Goal: Task Accomplishment & Management: Use online tool/utility

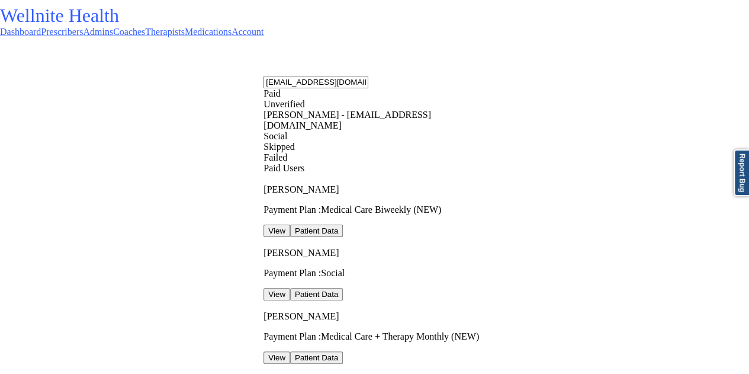
type input "kdfgulliver@gmail.com"
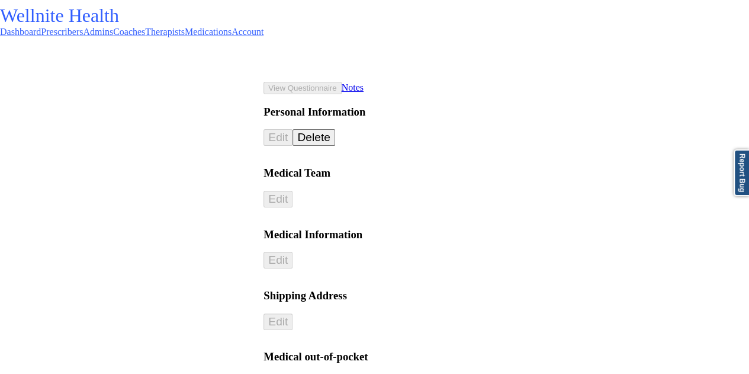
click at [41, 37] on link "Dashboard" at bounding box center [20, 32] width 41 height 10
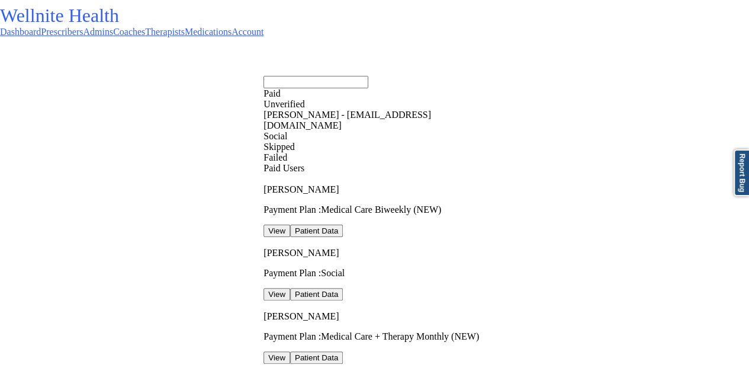
click at [346, 76] on input "text" at bounding box center [315, 82] width 105 height 12
paste input "kdfgulliver@gmail.com"
type input "kdfgulliver@gmail.com"
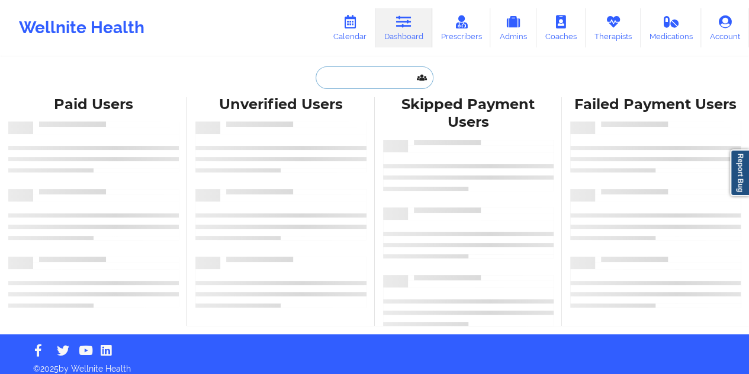
click at [369, 69] on input "text" at bounding box center [374, 77] width 117 height 22
paste input "cari0715@outlook.com"
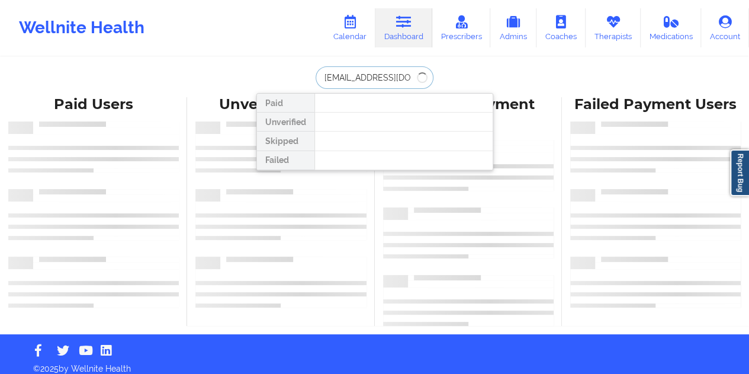
type input "cari0715@outlook.com"
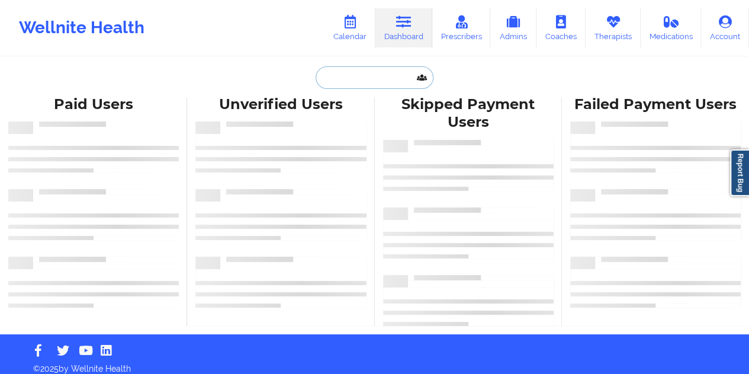
click at [363, 82] on input "text" at bounding box center [374, 77] width 117 height 22
paste input "BAUTISTA"
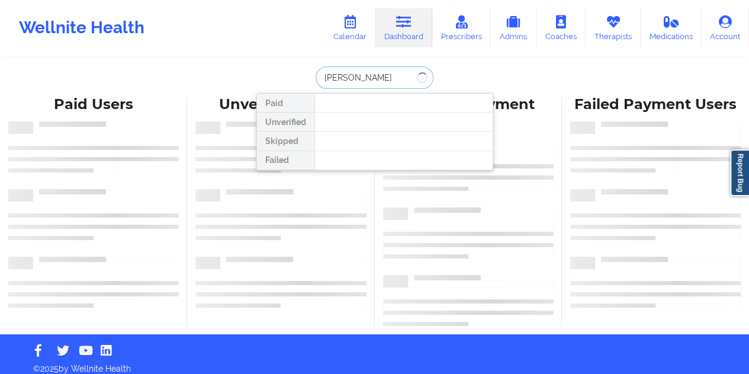
type input "BAUTISTA"
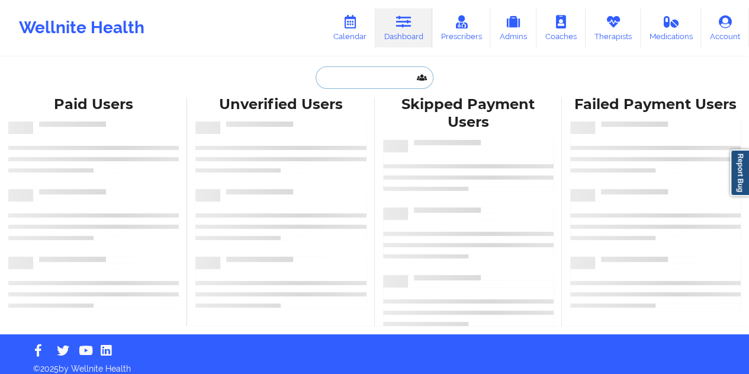
click at [366, 72] on input "text" at bounding box center [374, 77] width 117 height 22
paste input "[EMAIL_ADDRESS][DOMAIN_NAME]"
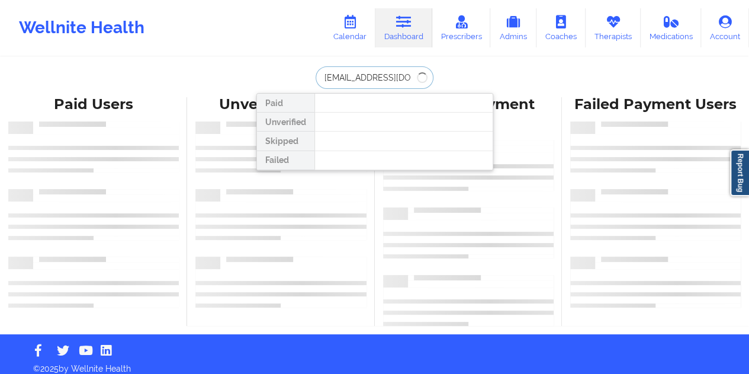
type input "[EMAIL_ADDRESS][DOMAIN_NAME]"
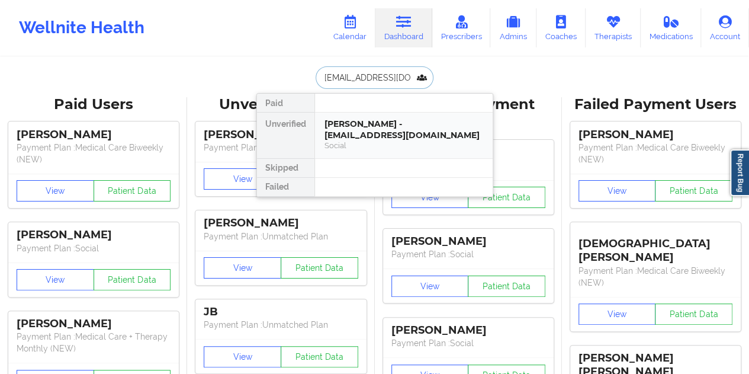
click at [369, 131] on div "[PERSON_NAME] - [EMAIL_ADDRESS][DOMAIN_NAME]" at bounding box center [403, 129] width 159 height 22
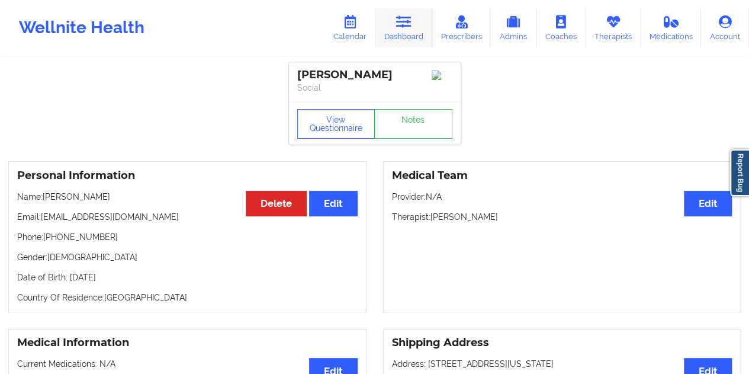
click at [407, 27] on icon at bounding box center [403, 21] width 15 height 13
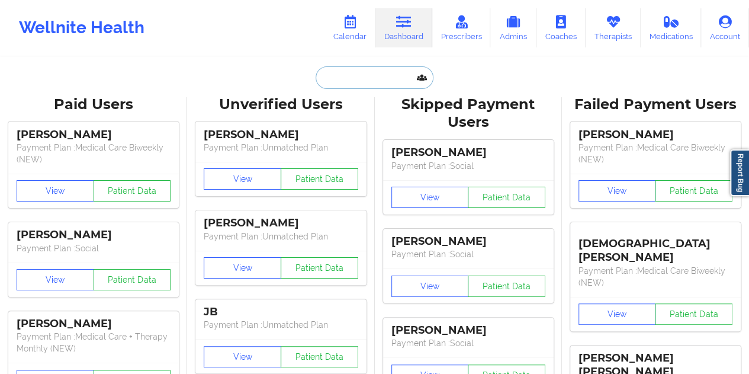
click at [373, 85] on input "text" at bounding box center [374, 77] width 117 height 22
paste input "[EMAIL_ADDRESS][DOMAIN_NAME]"
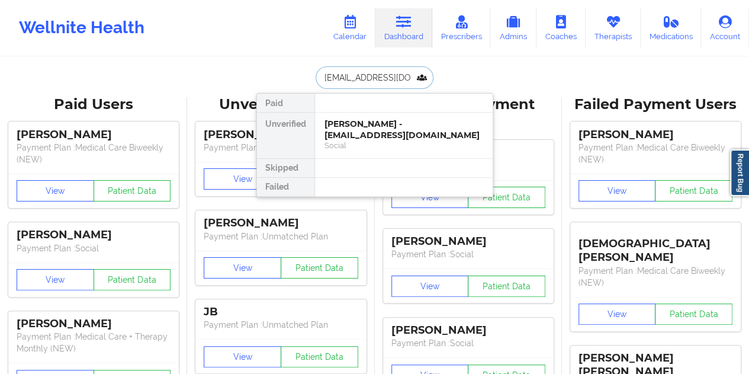
scroll to position [0, 7]
type input "[EMAIL_ADDRESS][DOMAIN_NAME]"
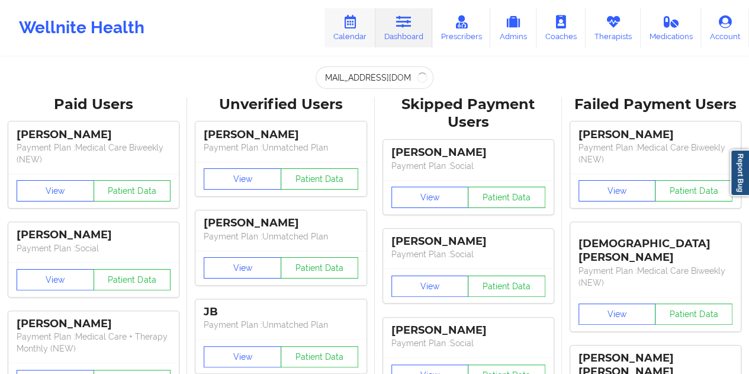
click at [352, 33] on link "Calendar" at bounding box center [349, 27] width 51 height 39
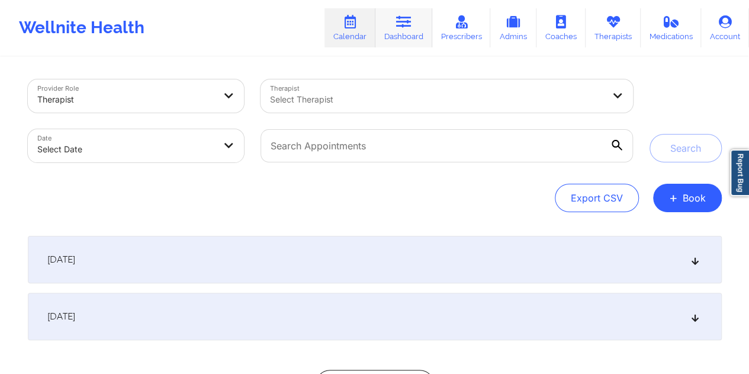
click at [411, 25] on icon at bounding box center [403, 21] width 15 height 13
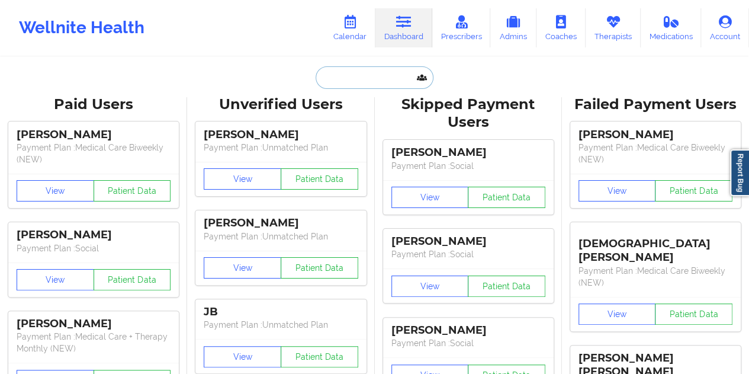
click at [349, 73] on input "text" at bounding box center [374, 77] width 117 height 22
paste input "[EMAIL_ADDRESS][DOMAIN_NAME]"
type input "[EMAIL_ADDRESS][DOMAIN_NAME]"
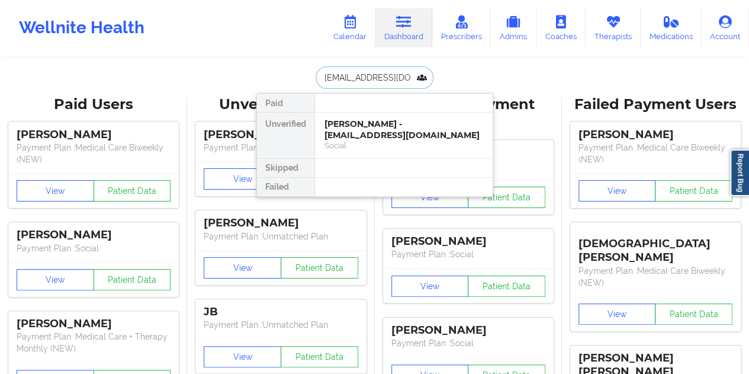
scroll to position [0, 7]
click at [369, 119] on div "[PERSON_NAME] - [EMAIL_ADDRESS][DOMAIN_NAME]" at bounding box center [403, 129] width 159 height 22
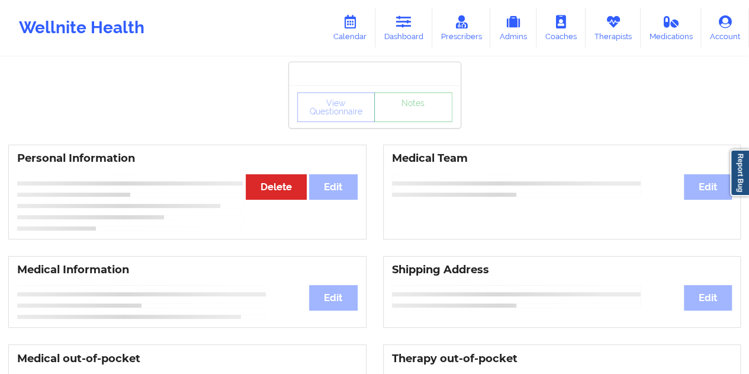
click at [417, 116] on div "View Questionnaire Notes" at bounding box center [374, 107] width 155 height 30
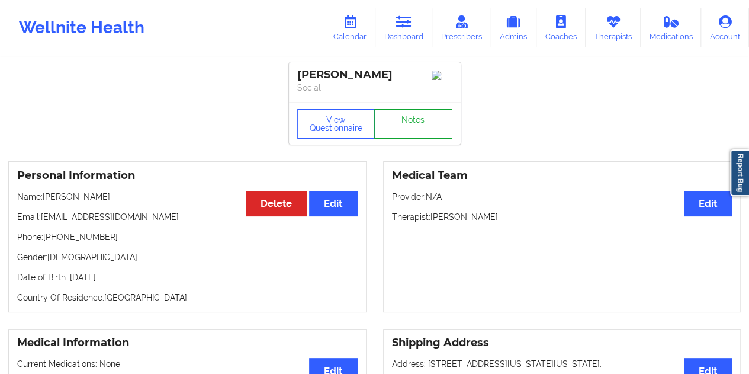
click at [420, 128] on link "Notes" at bounding box center [413, 124] width 78 height 30
